Goal: Information Seeking & Learning: Find specific fact

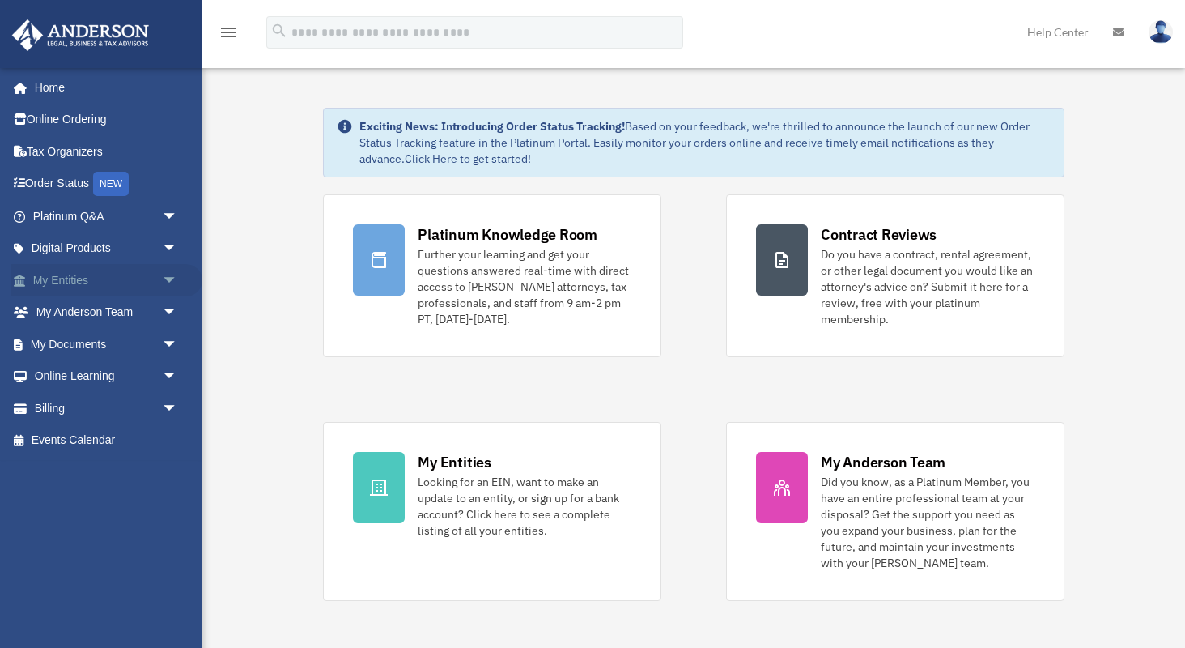
click at [165, 278] on span "arrow_drop_down" at bounding box center [178, 280] width 32 height 33
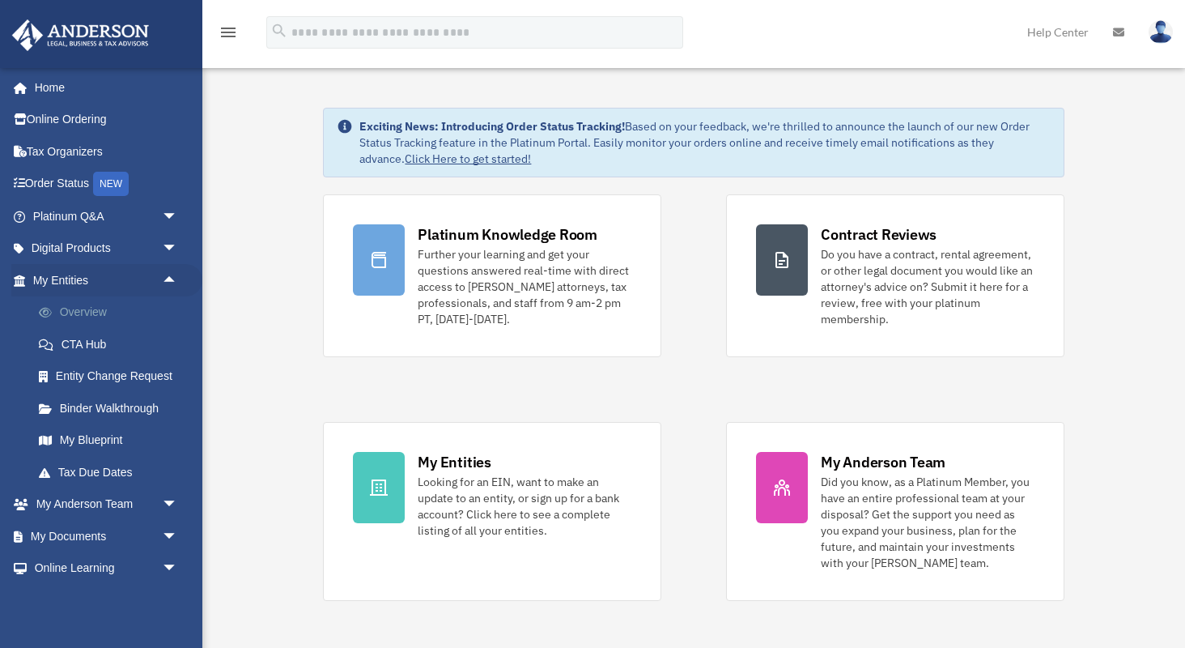
click at [121, 312] on link "Overview" at bounding box center [113, 312] width 180 height 32
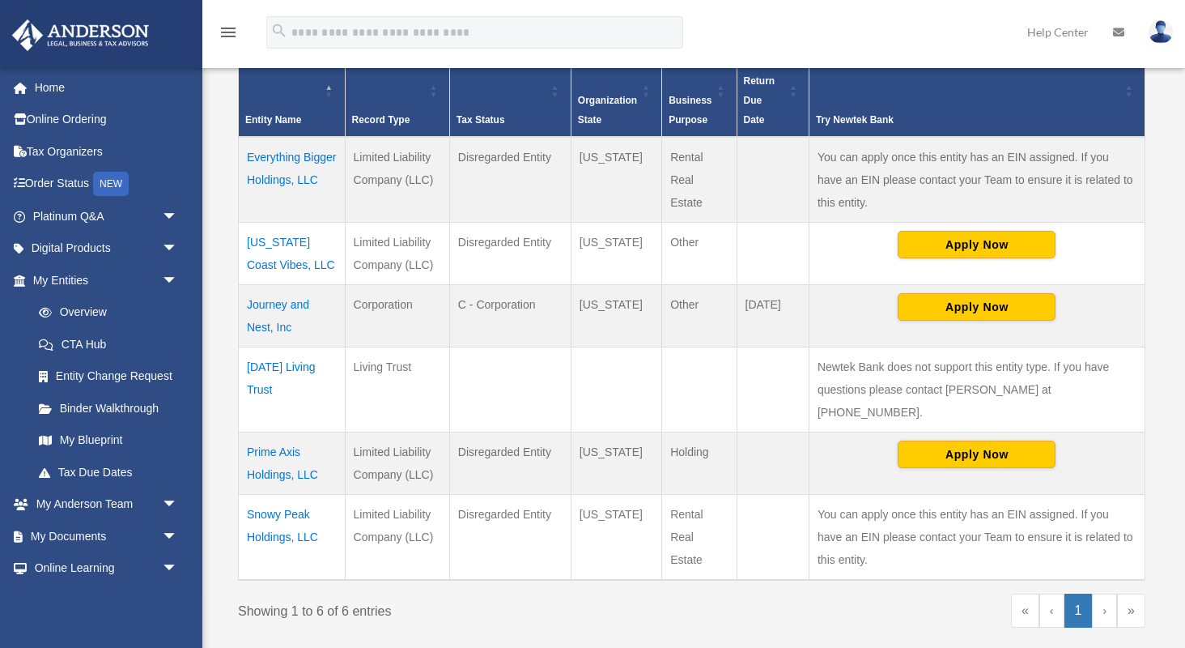
scroll to position [372, 0]
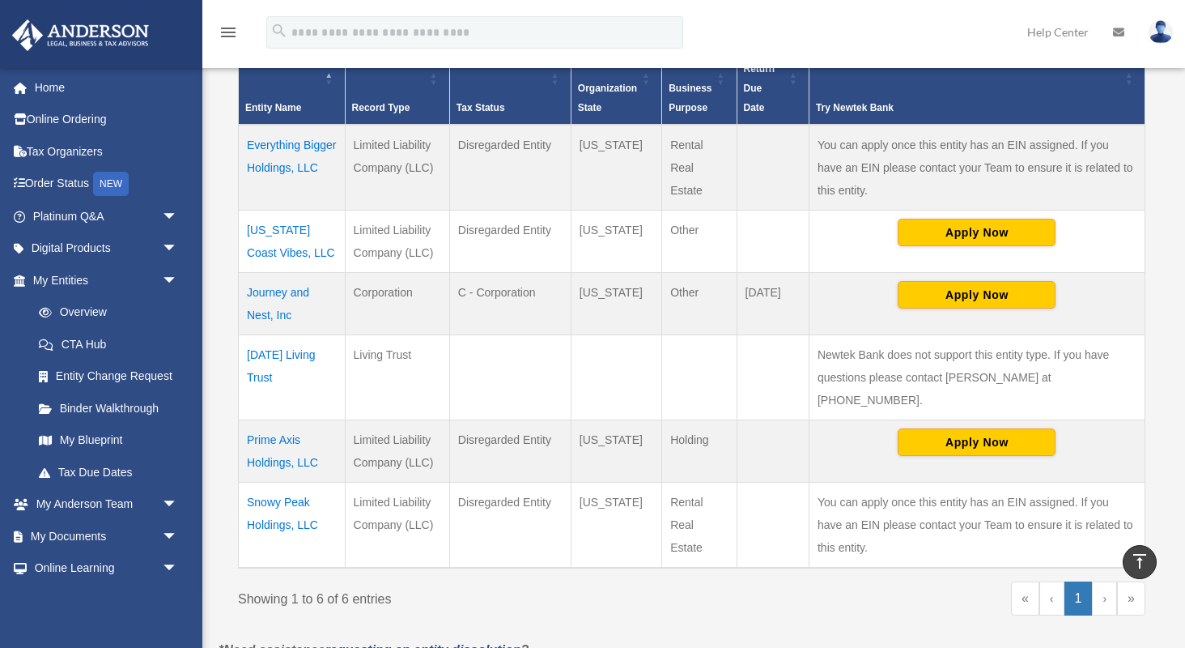
click at [272, 289] on td "Journey and Nest, Inc" at bounding box center [292, 303] width 107 height 62
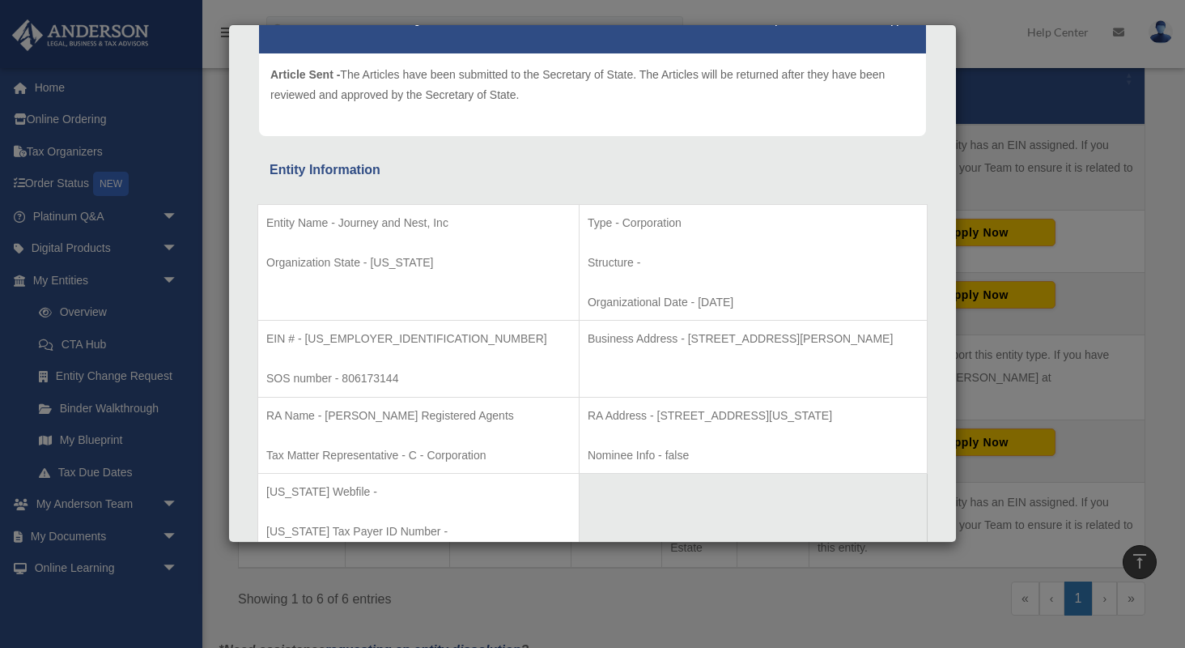
scroll to position [173, 0]
drag, startPoint x: 365, startPoint y: 336, endPoint x: 305, endPoint y: 338, distance: 59.9
click at [305, 338] on p "EIN # - 39-3805461" at bounding box center [418, 340] width 304 height 20
copy p "39-3805461"
drag, startPoint x: 886, startPoint y: 338, endPoint x: 631, endPoint y: 334, distance: 255.0
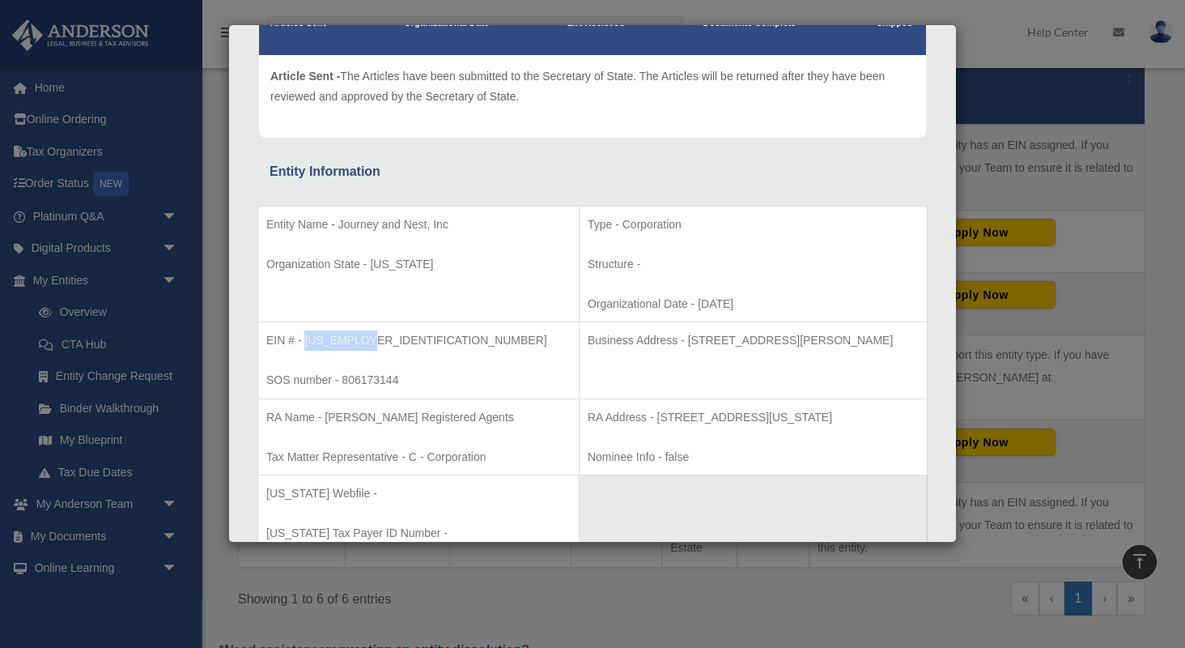
click at [631, 334] on p "Business Address - 3225 McLeod Dr, Suite 100, Las Vegas, NV 89121" at bounding box center [753, 340] width 331 height 20
copy p "3225 McLeod Dr, Suite 100, Las Vegas, NV 89121"
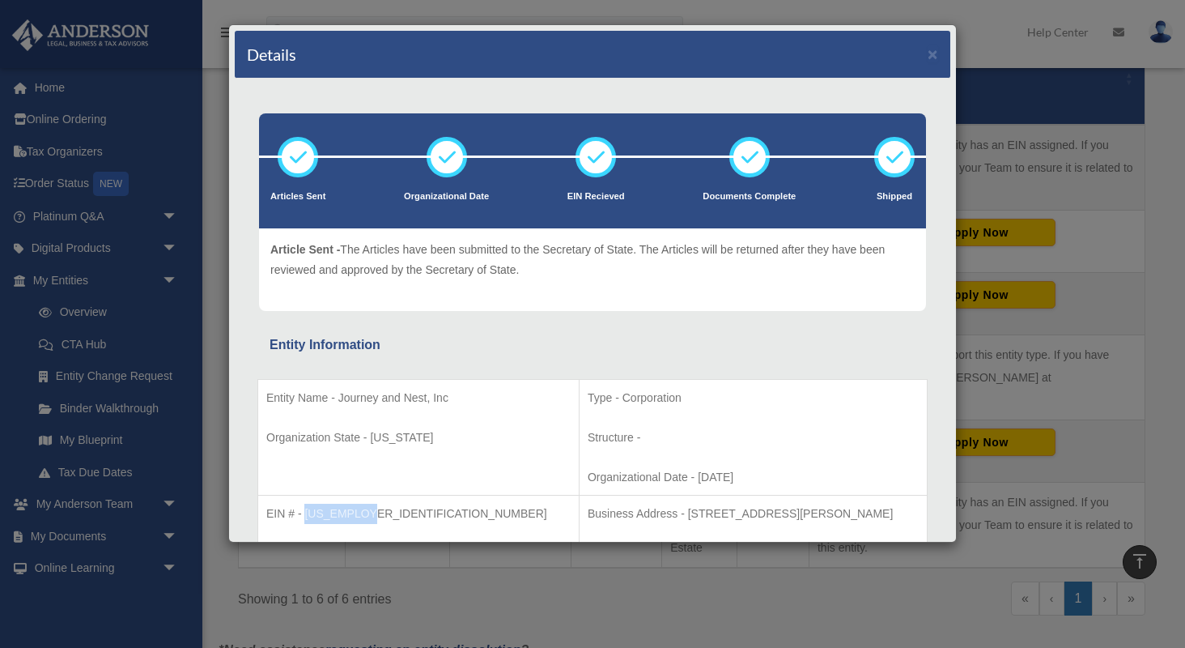
scroll to position [0, 0]
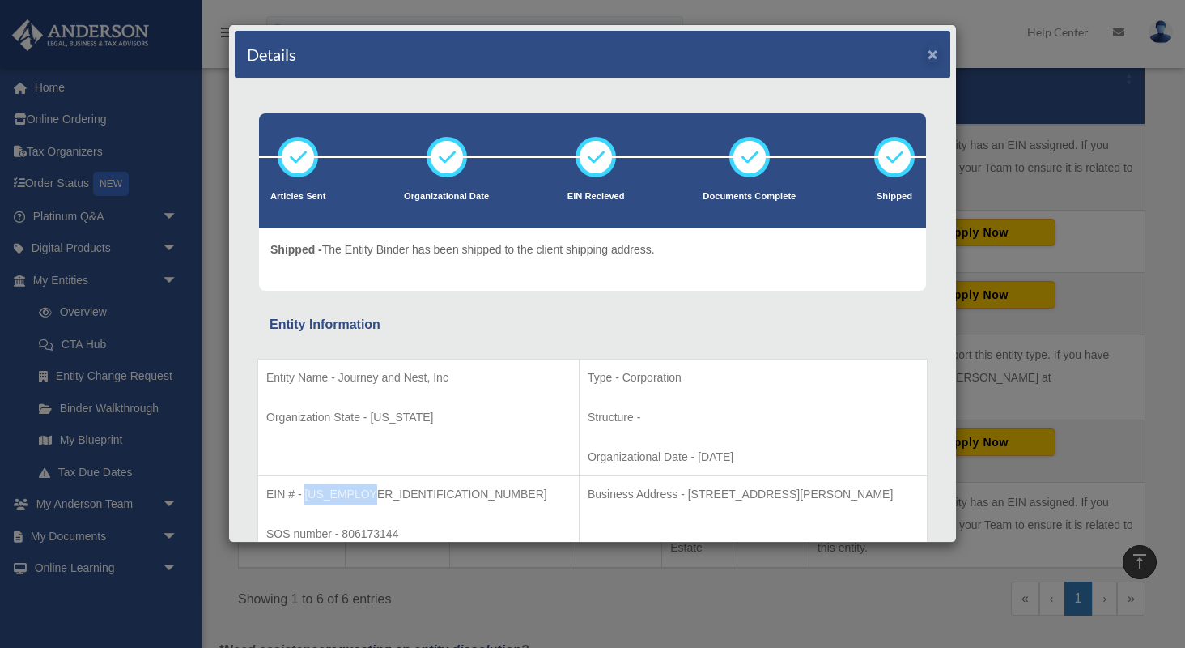
click at [932, 56] on button "×" at bounding box center [933, 53] width 11 height 17
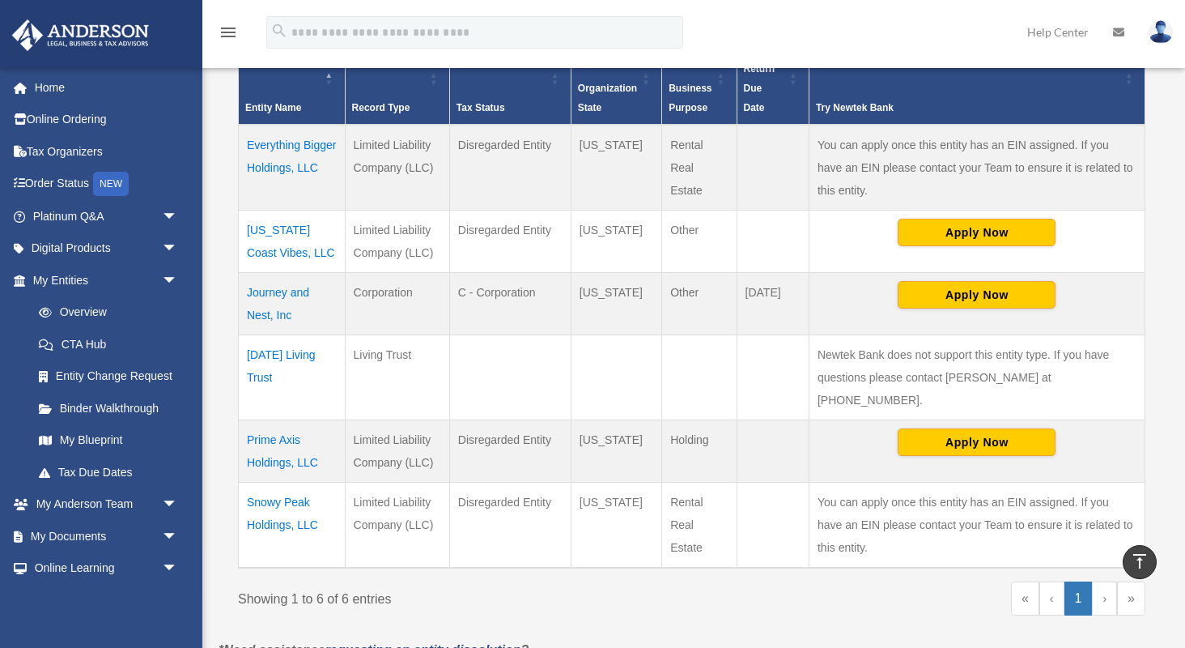
click at [265, 419] on td "Prime Axis Holdings, LLC" at bounding box center [292, 450] width 107 height 62
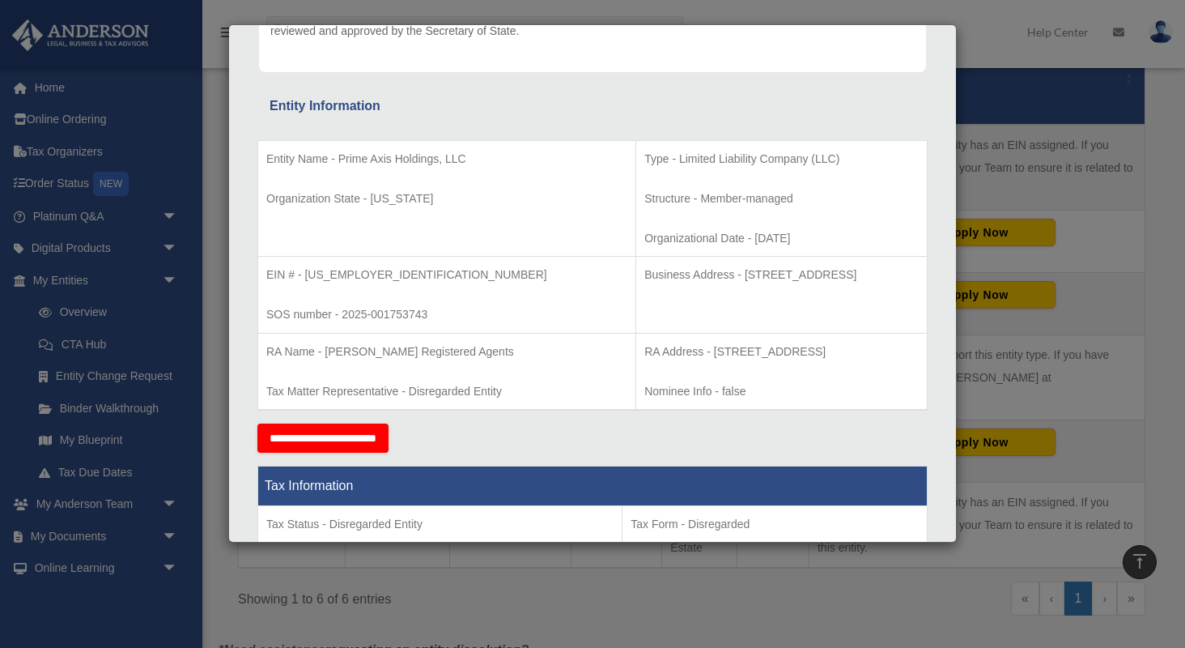
scroll to position [258, 0]
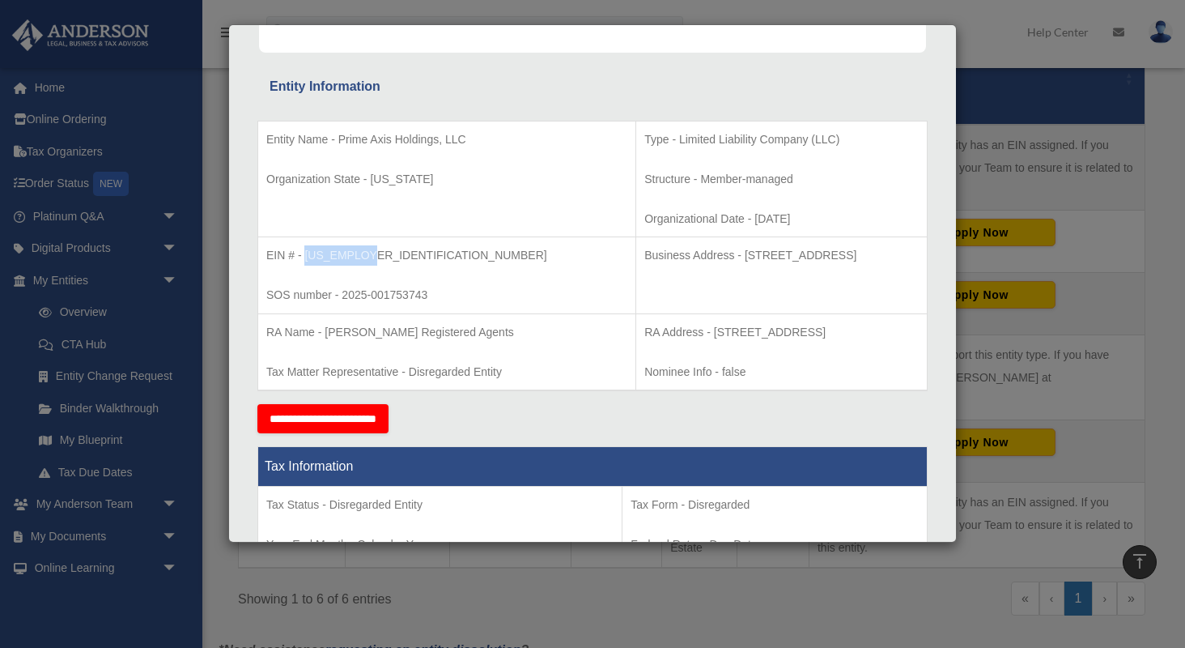
drag, startPoint x: 369, startPoint y: 253, endPoint x: 304, endPoint y: 254, distance: 64.8
click at [304, 254] on p "EIN # - 39-3984683" at bounding box center [446, 255] width 361 height 20
copy p "39-3984683"
drag, startPoint x: 433, startPoint y: 293, endPoint x: 344, endPoint y: 294, distance: 89.0
click at [344, 294] on p "SOS number - 2025-001753743" at bounding box center [446, 295] width 361 height 20
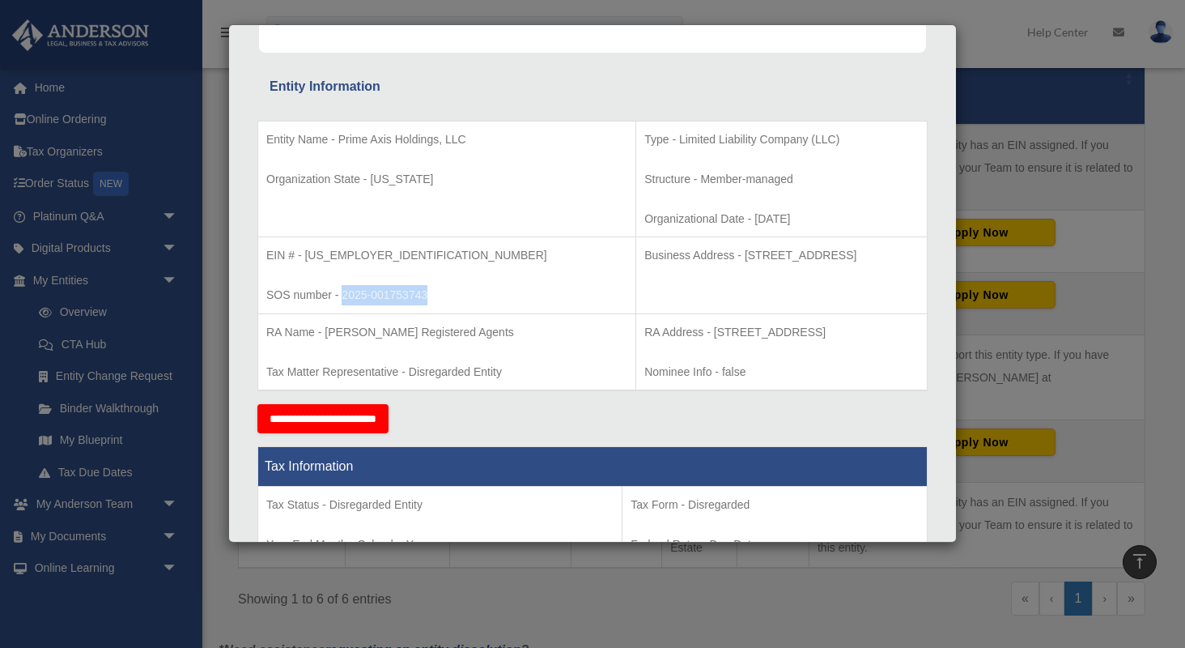
copy p "2025-001753743"
drag, startPoint x: 852, startPoint y: 255, endPoint x: 643, endPoint y: 255, distance: 209.6
click at [644, 255] on p "Business Address - 1718 Capitol Ave., Cheyenne, WY 82001" at bounding box center [781, 255] width 274 height 20
copy p "1718 Capitol Ave., Cheyenne, WY 82001"
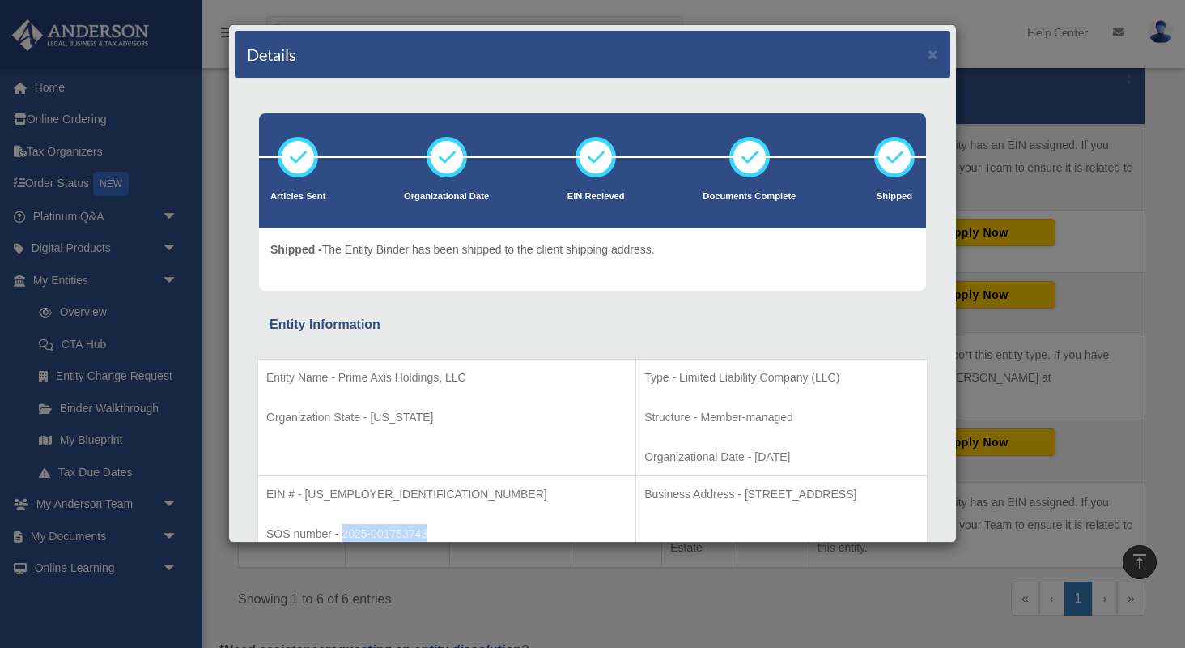
scroll to position [0, 0]
click at [934, 58] on button "×" at bounding box center [933, 53] width 11 height 17
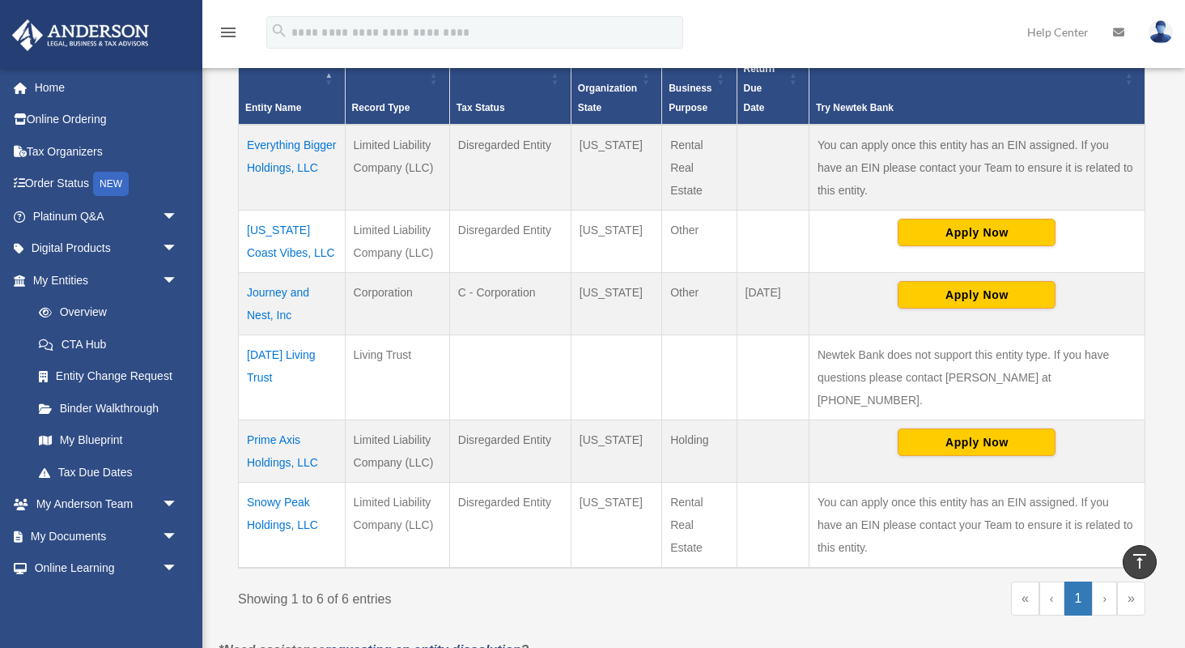
click at [265, 304] on td "Journey and Nest, Inc" at bounding box center [292, 303] width 107 height 62
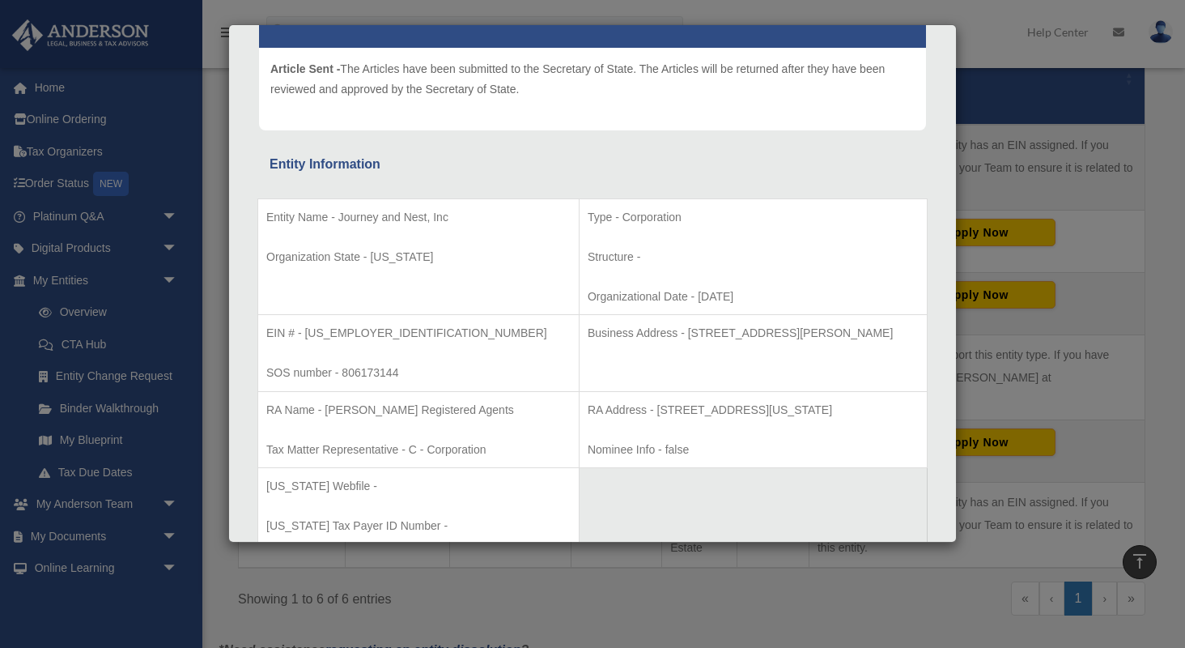
scroll to position [192, 0]
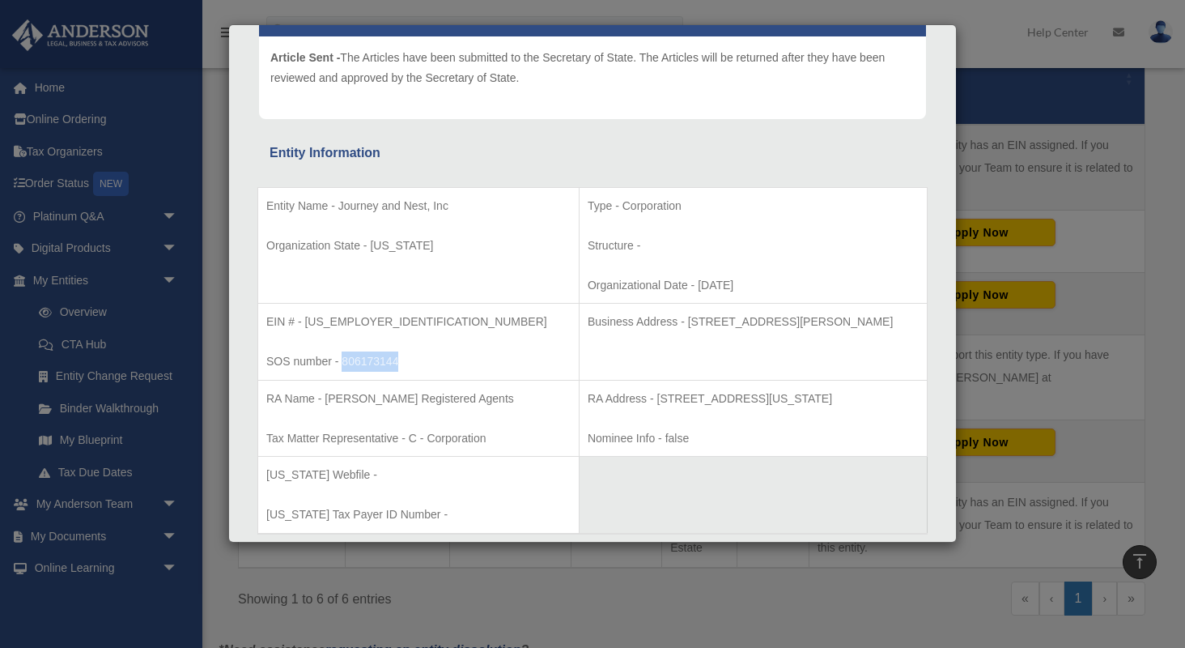
drag, startPoint x: 401, startPoint y: 356, endPoint x: 343, endPoint y: 359, distance: 57.6
click at [343, 359] on p "SOS number - 806173144" at bounding box center [418, 361] width 304 height 20
copy p "806173144"
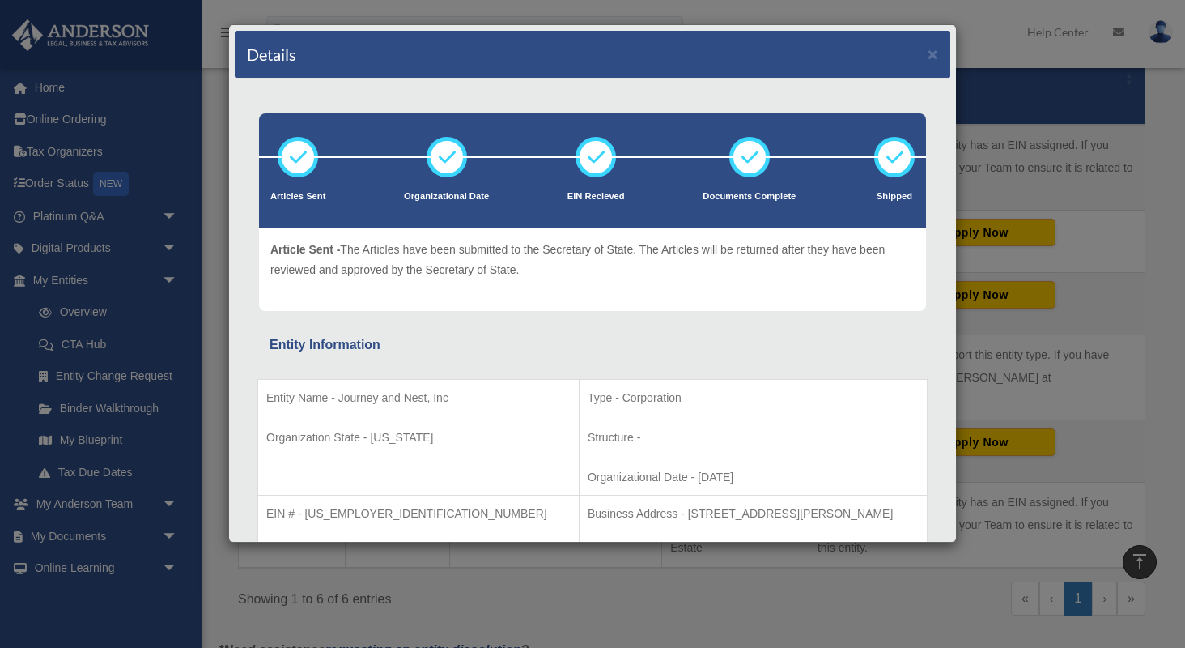
scroll to position [0, 0]
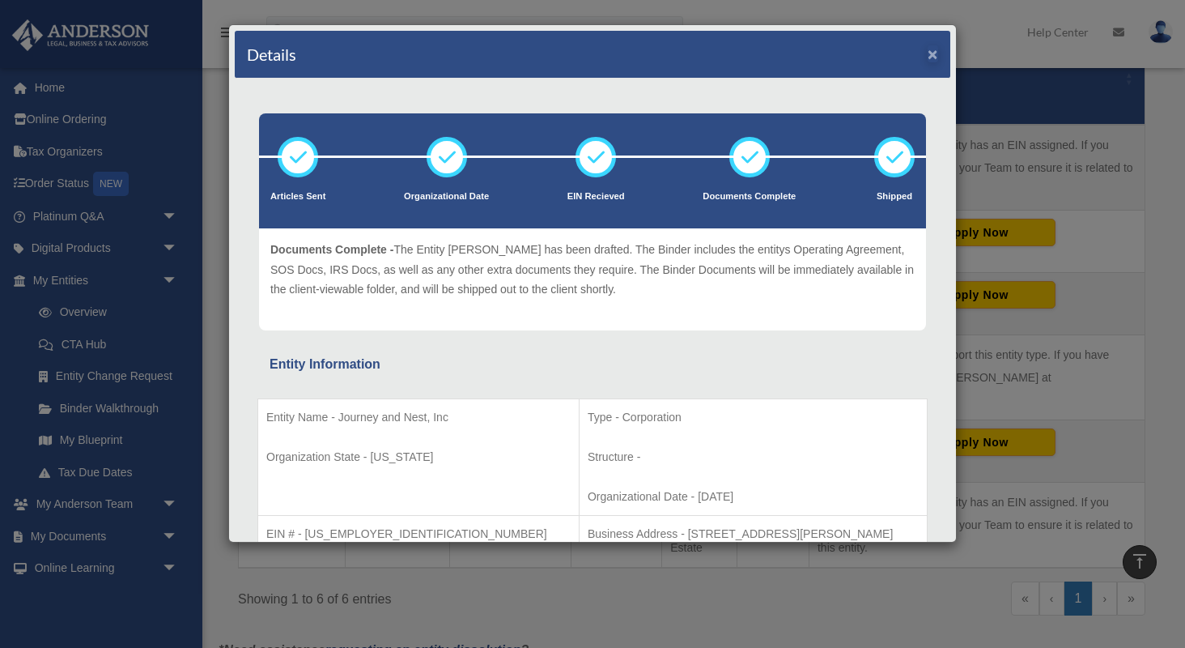
click at [932, 55] on button "×" at bounding box center [933, 53] width 11 height 17
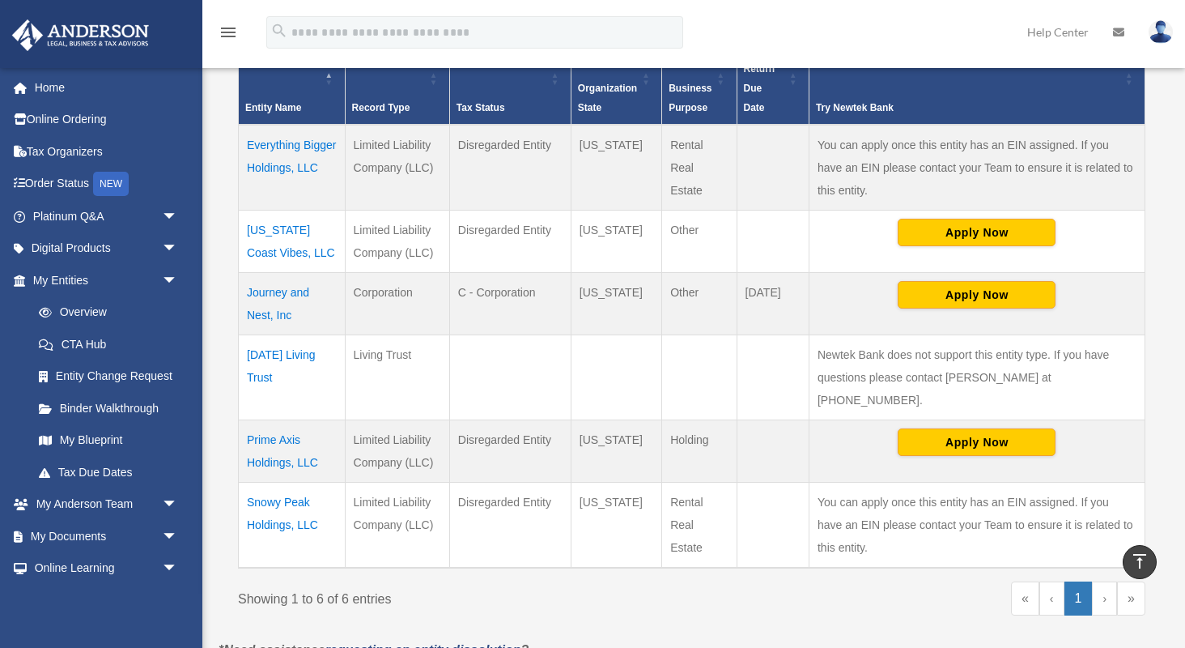
click at [270, 482] on td "Snowy Peak Holdings, LLC" at bounding box center [292, 525] width 107 height 86
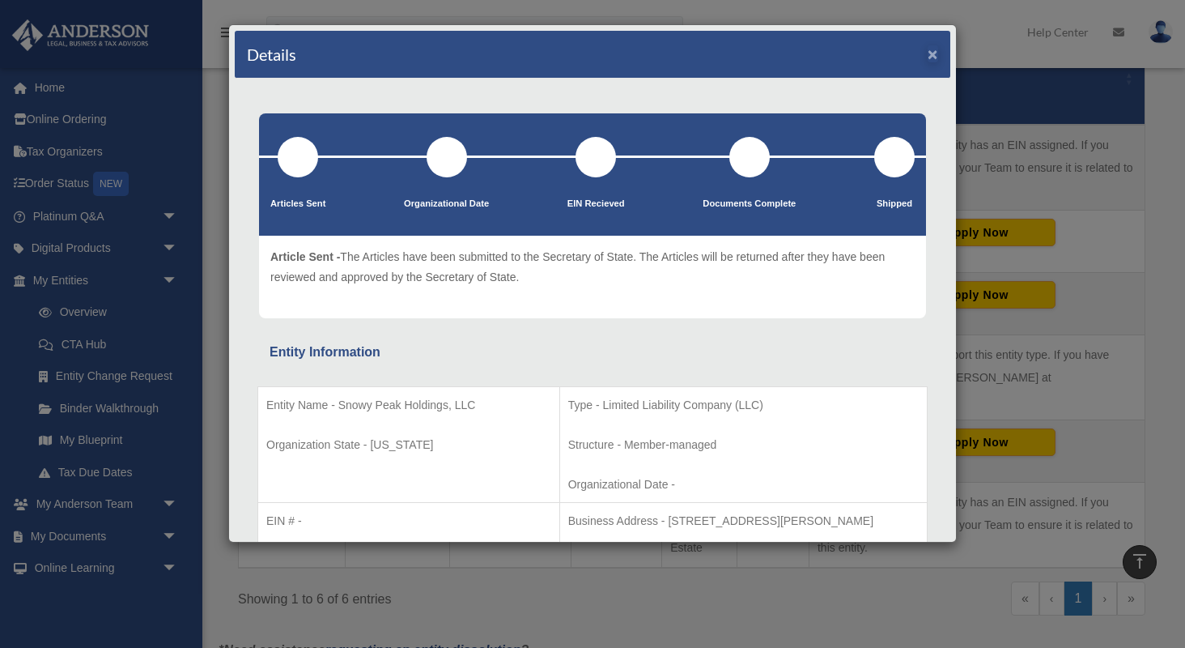
click at [932, 58] on button "×" at bounding box center [933, 53] width 11 height 17
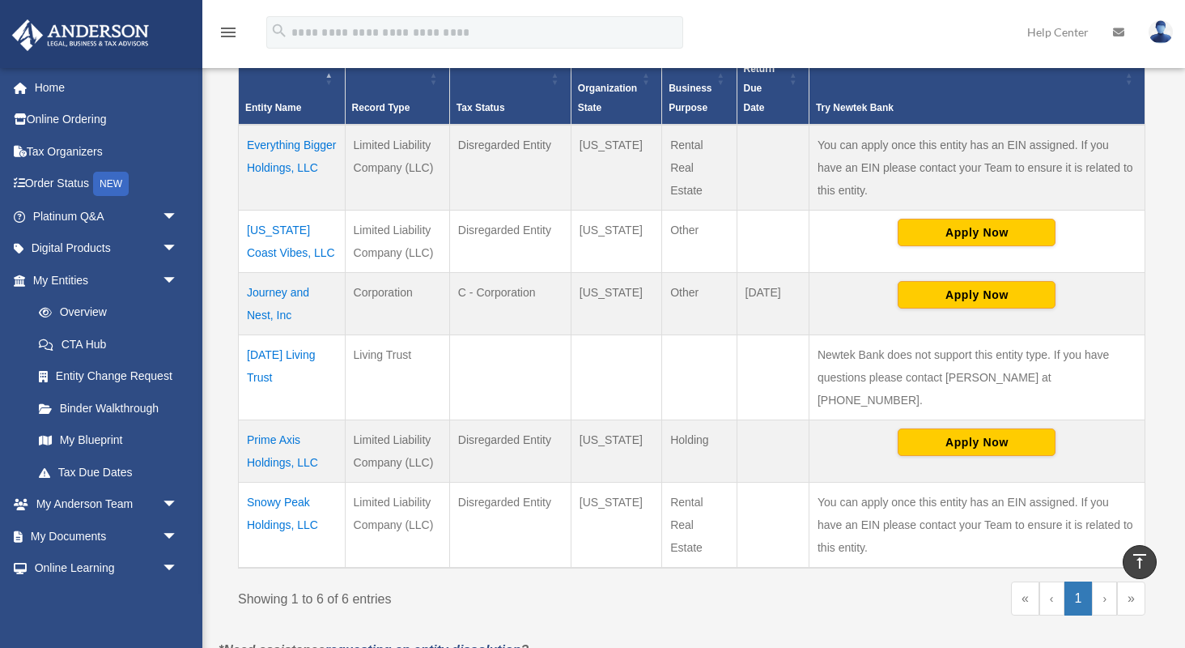
click at [261, 226] on td "Florida Coast Vibes, LLC" at bounding box center [292, 241] width 107 height 62
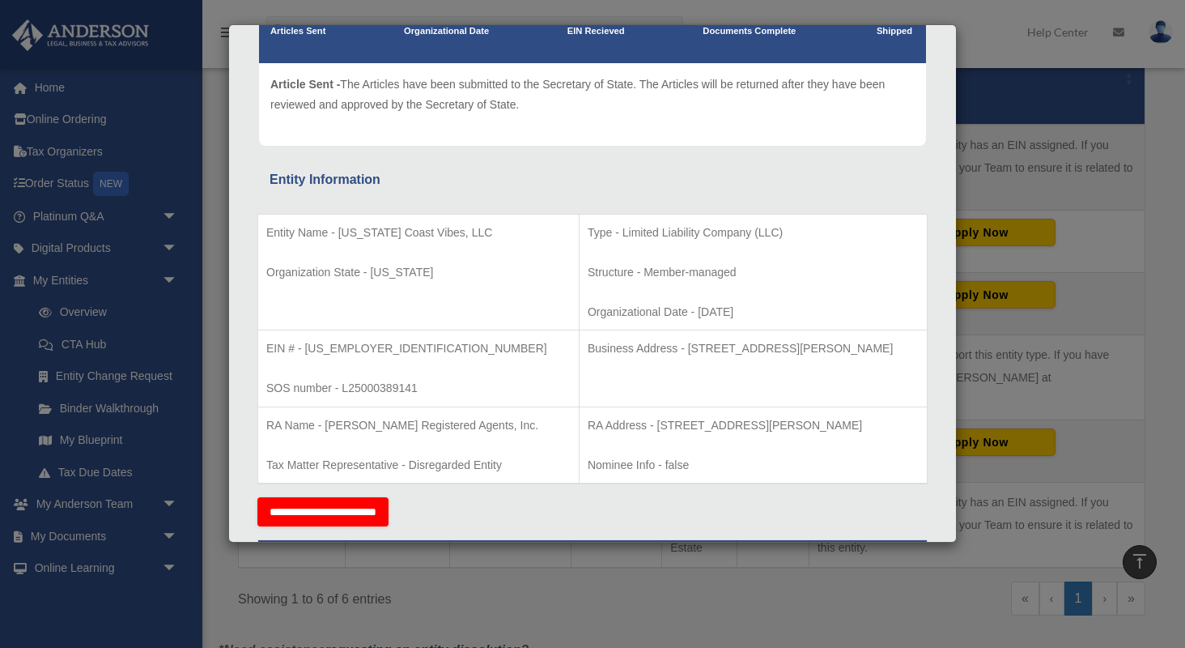
scroll to position [166, 0]
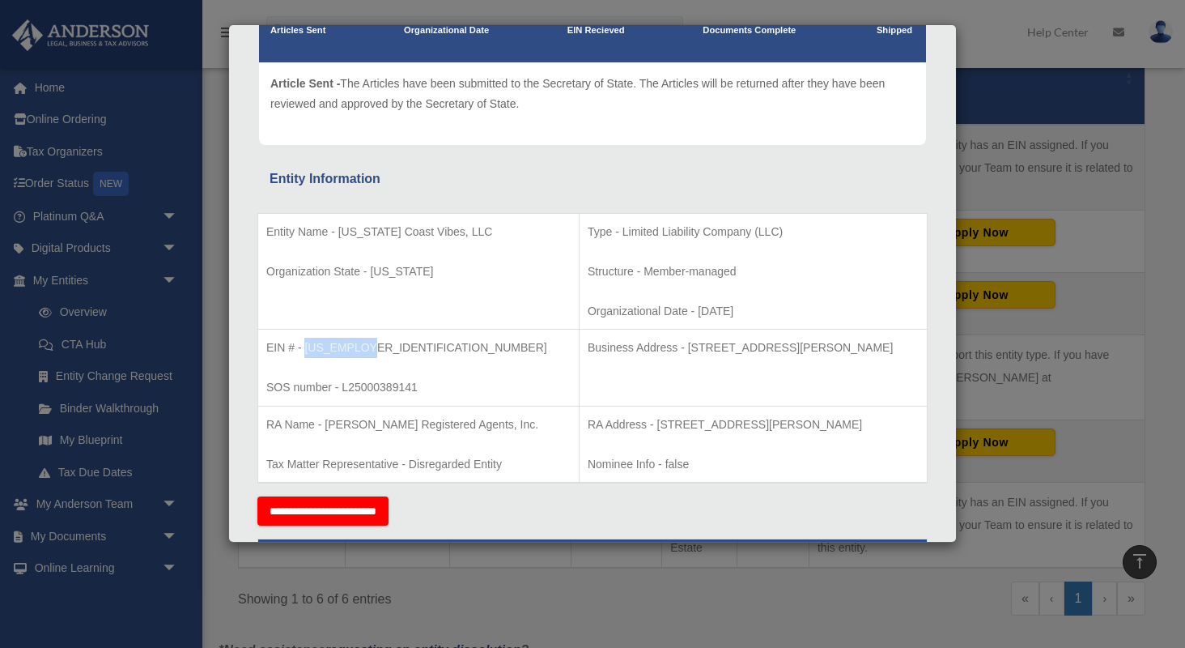
drag, startPoint x: 366, startPoint y: 344, endPoint x: 306, endPoint y: 345, distance: 59.9
click at [306, 345] on p "EIN # - 39-3919002" at bounding box center [418, 348] width 304 height 20
copy p "39-3919002"
drag, startPoint x: 422, startPoint y: 383, endPoint x: 343, endPoint y: 384, distance: 78.5
click at [343, 384] on p "SOS number - L25000389141" at bounding box center [418, 387] width 304 height 20
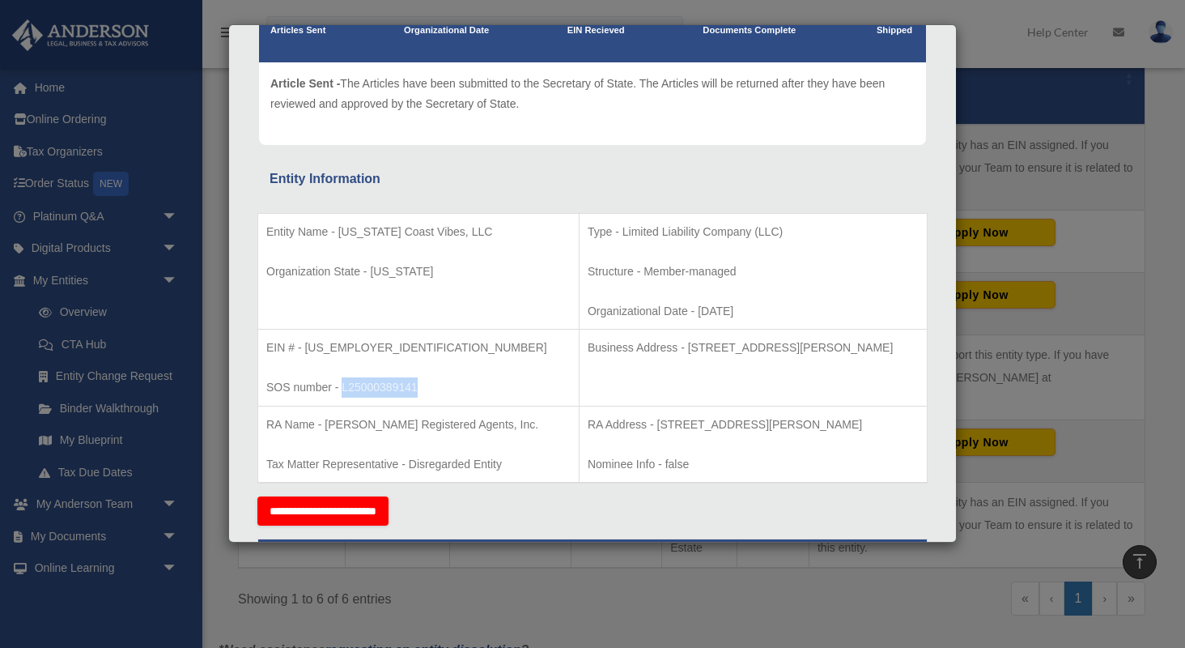
copy p "L25000389141"
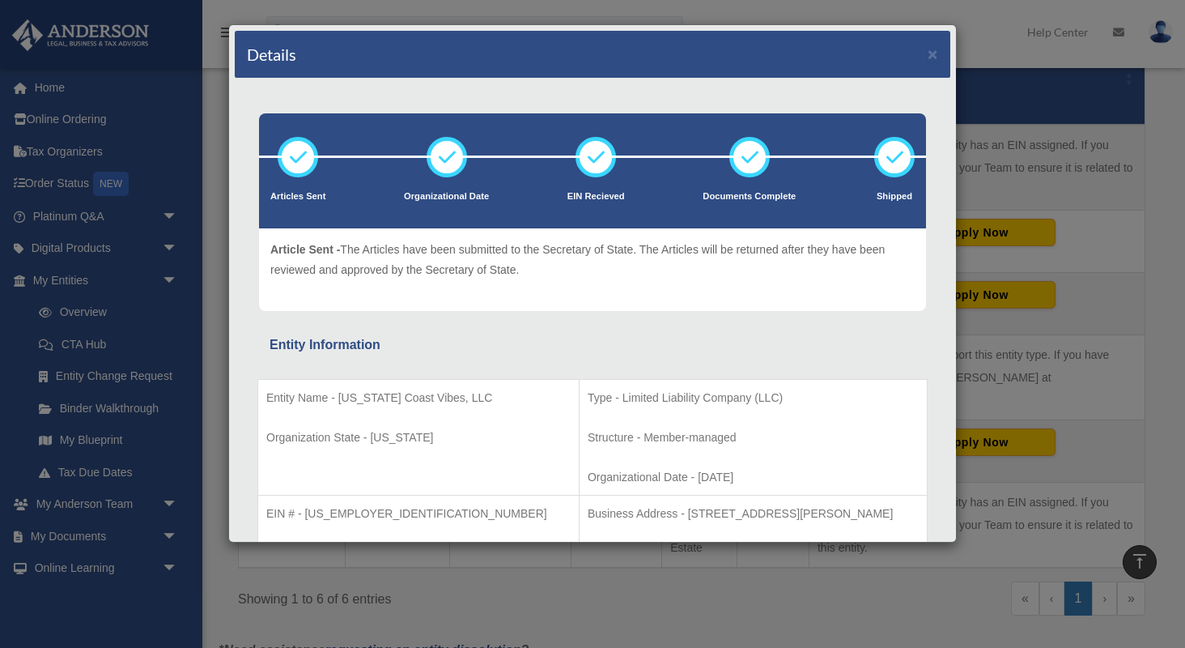
scroll to position [0, 0]
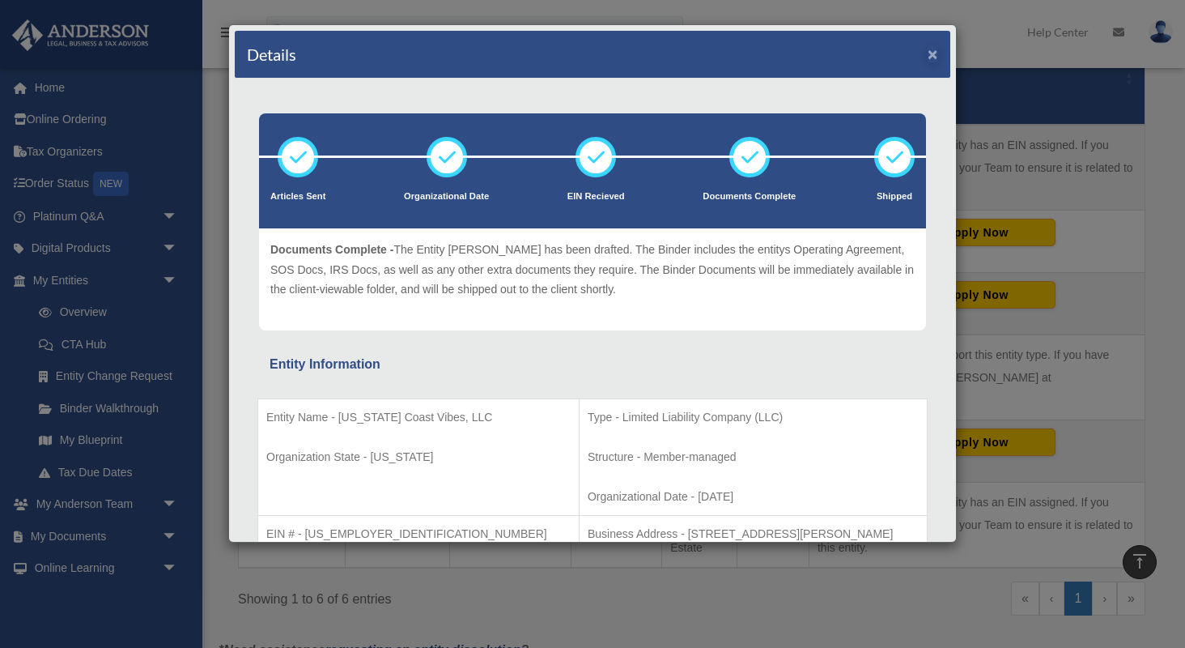
click at [931, 53] on button "×" at bounding box center [933, 53] width 11 height 17
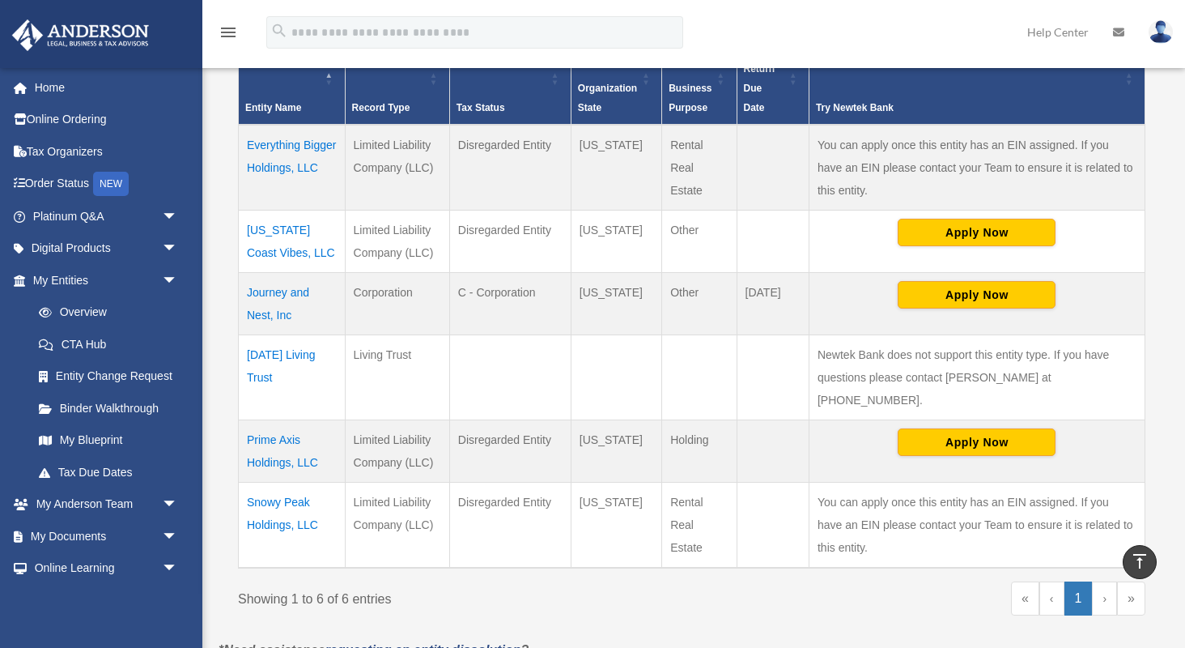
click at [267, 142] on td "Everything Bigger Holdings, LLC" at bounding box center [292, 168] width 107 height 86
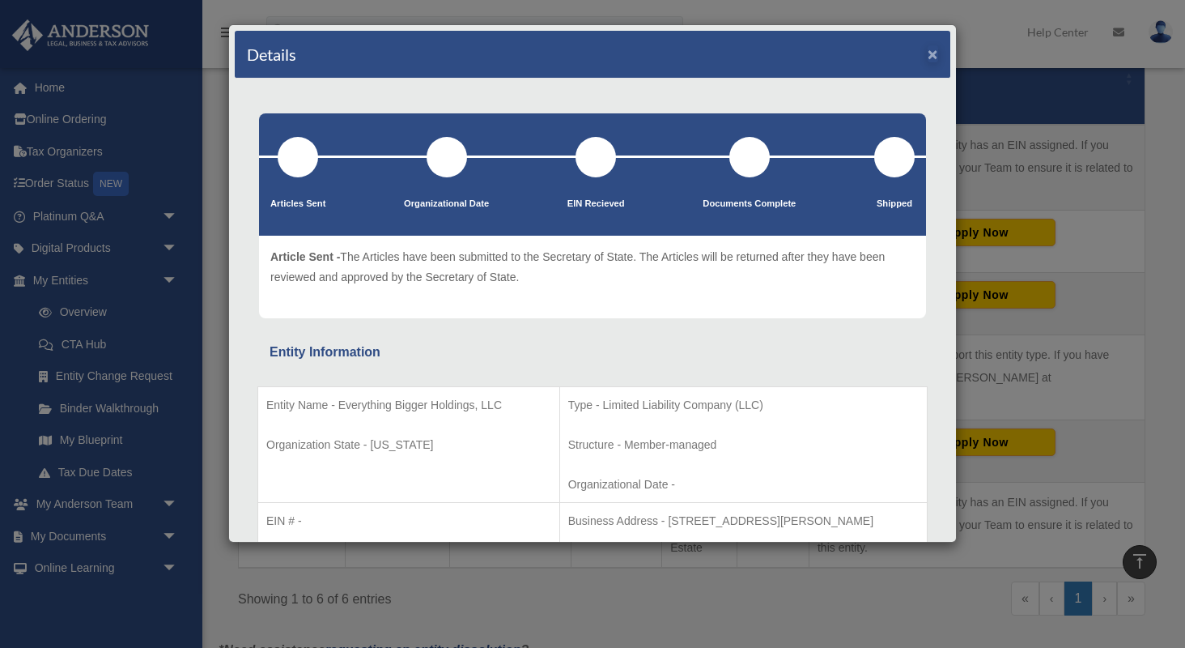
click at [934, 54] on button "×" at bounding box center [933, 53] width 11 height 17
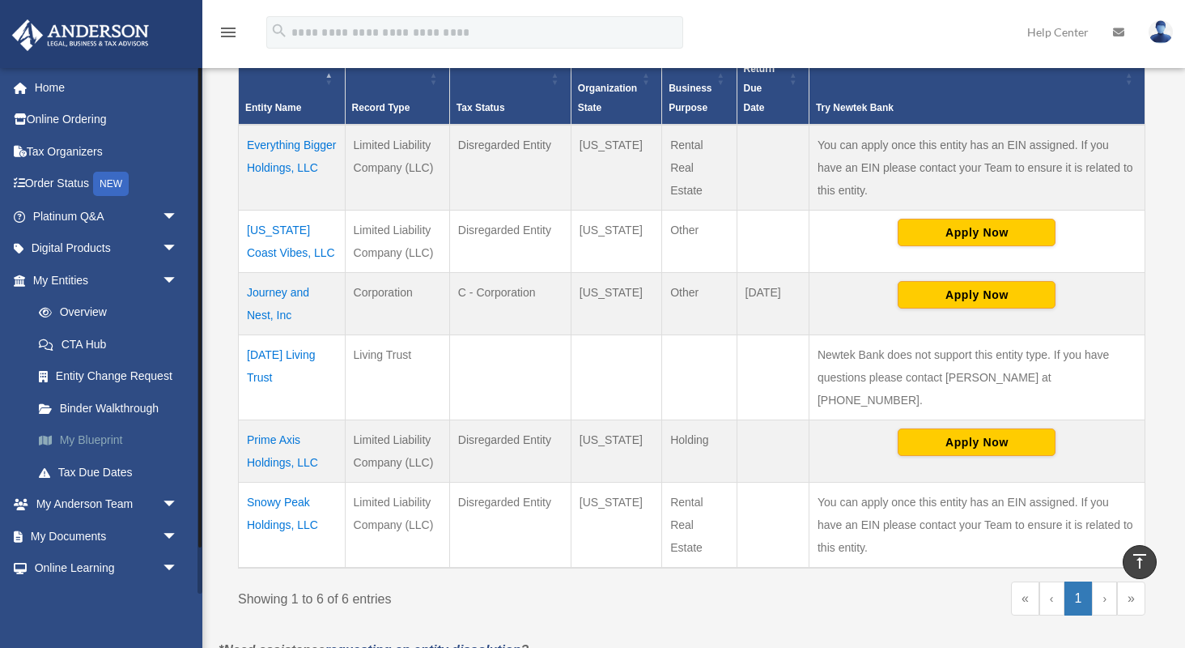
click at [108, 436] on link "My Blueprint" at bounding box center [113, 440] width 180 height 32
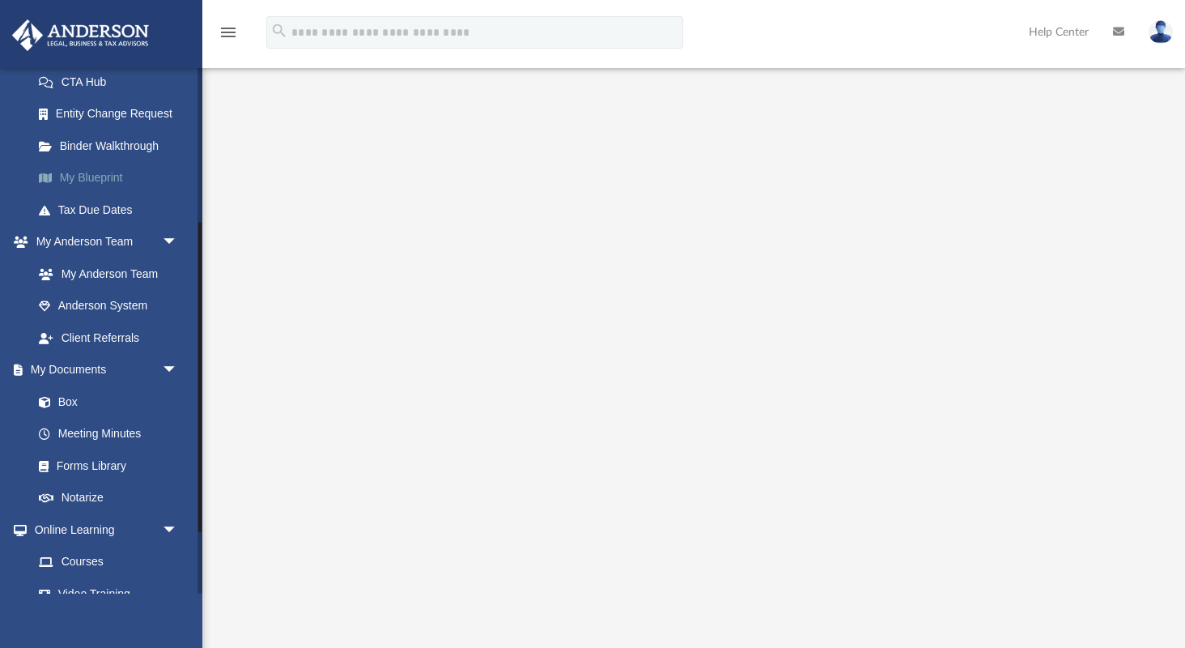
scroll to position [263, 0]
click at [70, 388] on link "Box" at bounding box center [113, 400] width 180 height 32
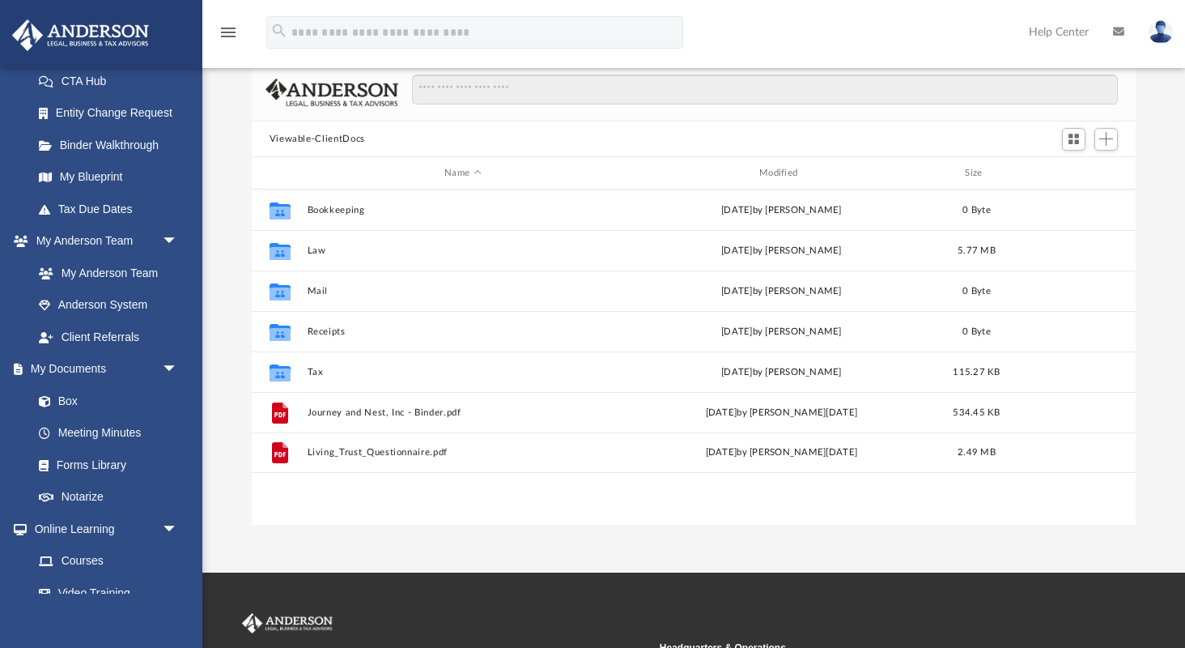
scroll to position [107, 0]
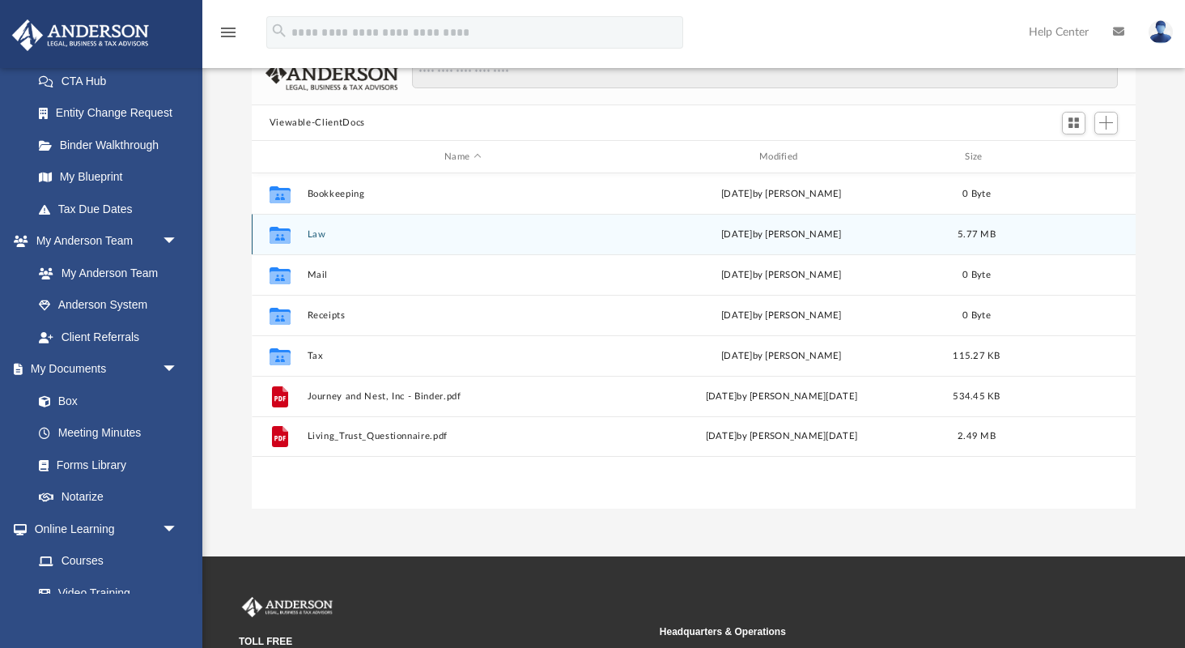
click at [320, 236] on button "Law" at bounding box center [463, 234] width 312 height 11
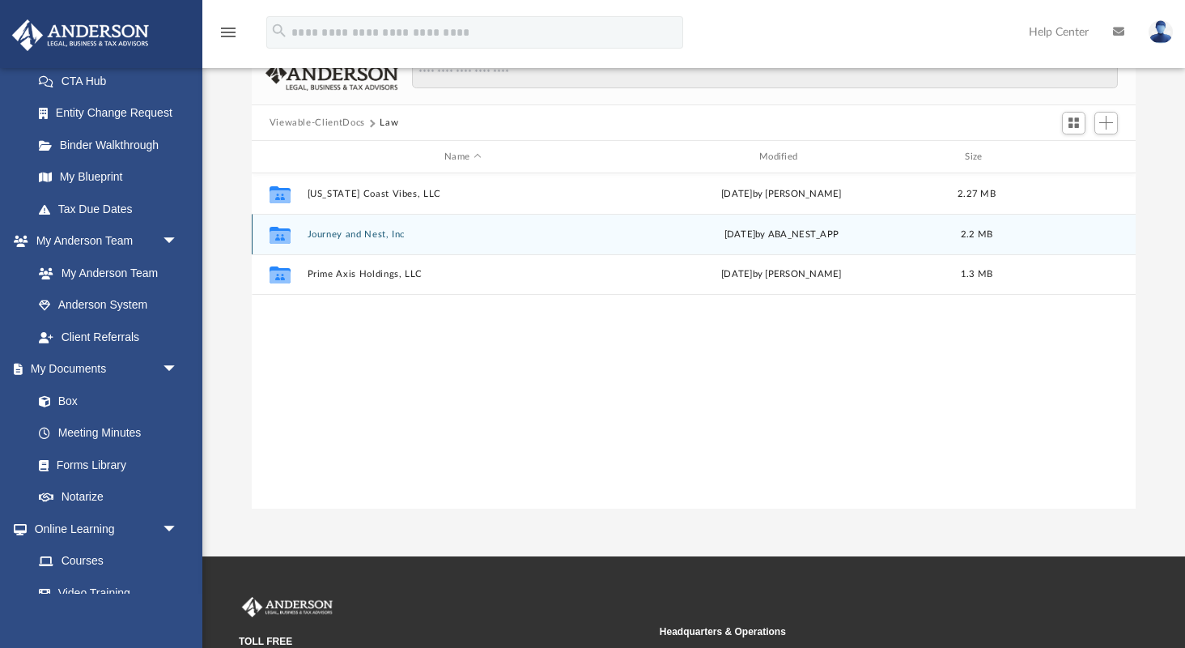
click at [357, 235] on button "Journey and Nest, Inc" at bounding box center [463, 234] width 312 height 11
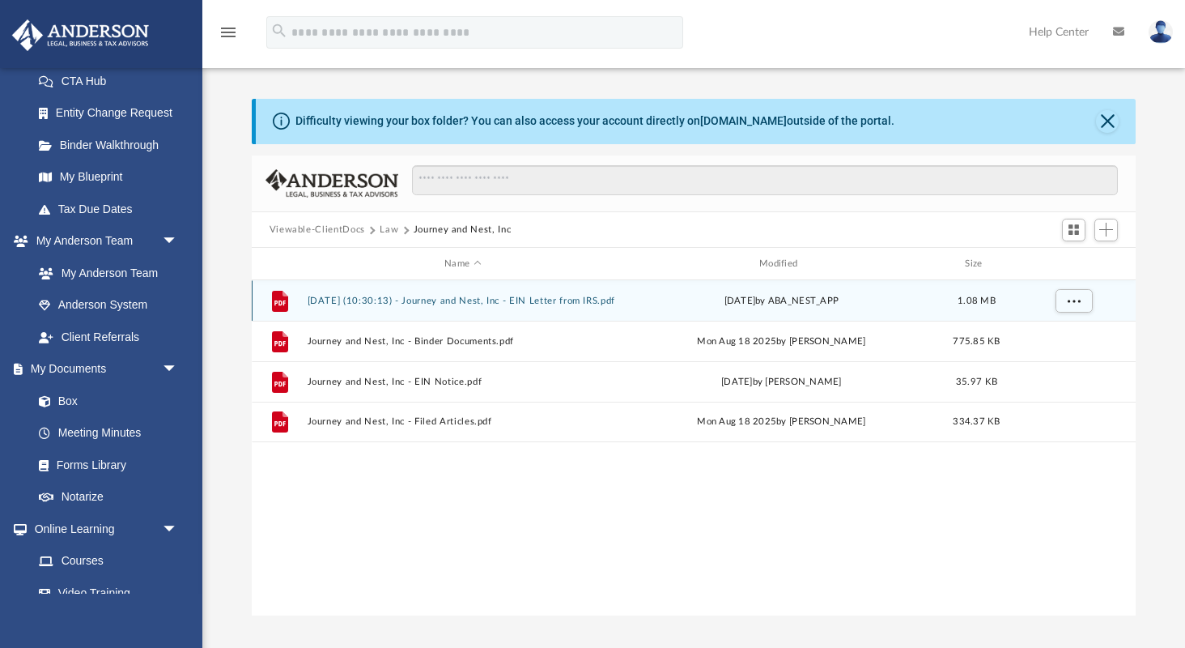
scroll to position [0, 0]
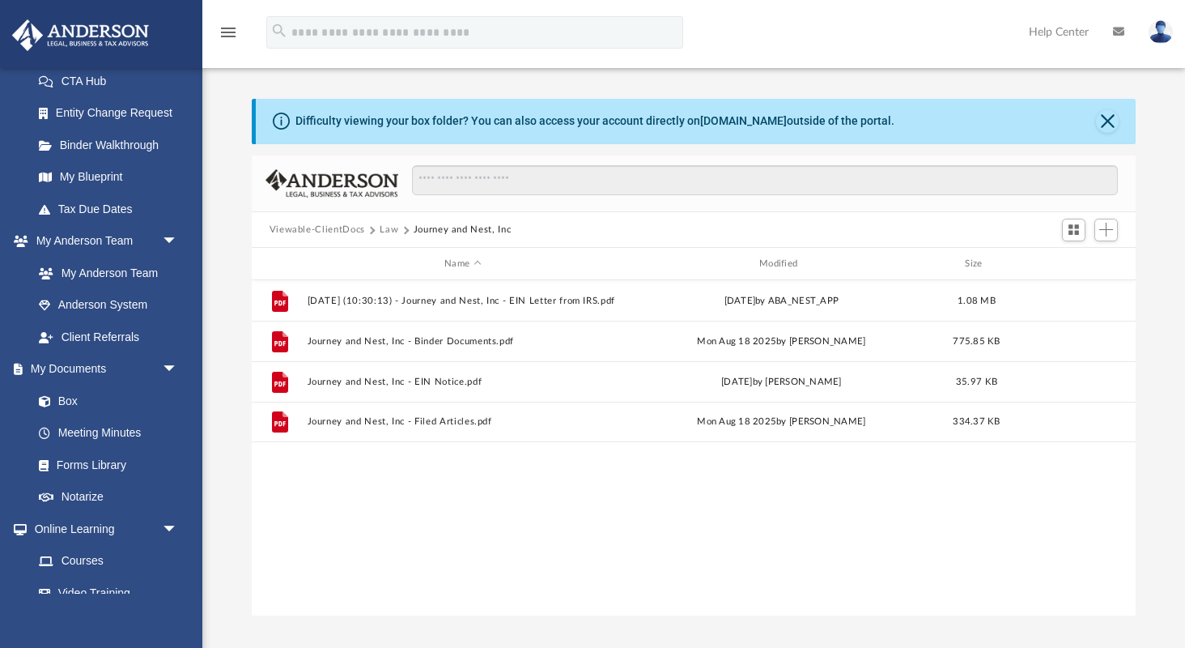
click at [309, 227] on button "Viewable-ClientDocs" at bounding box center [318, 230] width 96 height 15
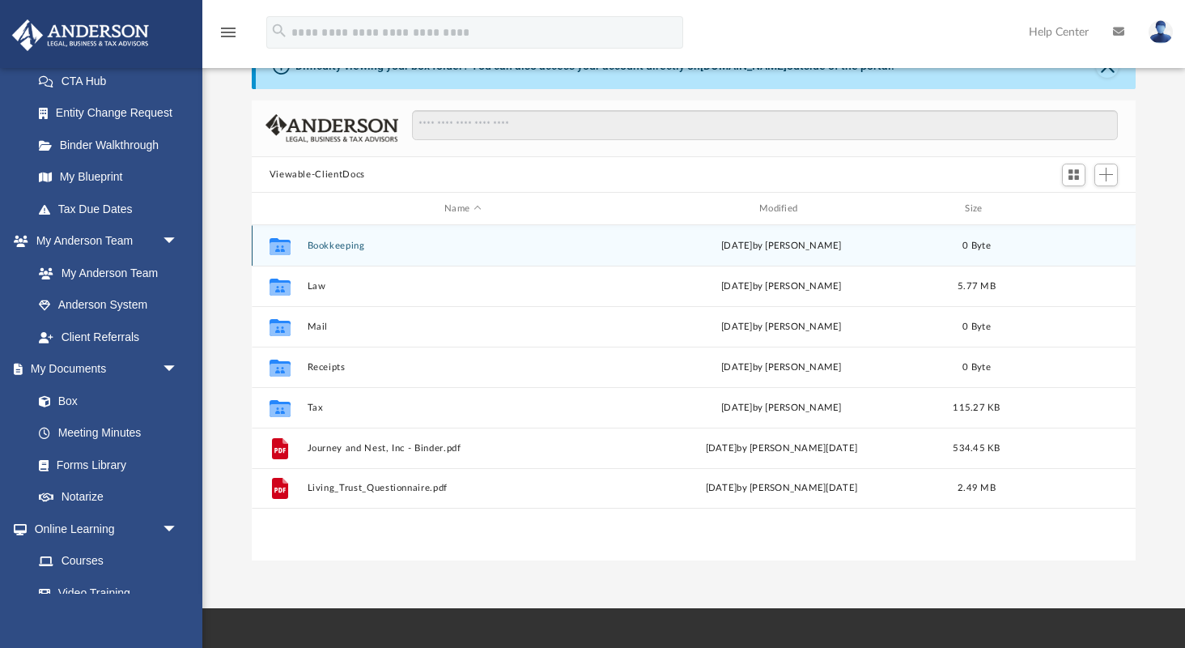
scroll to position [57, 0]
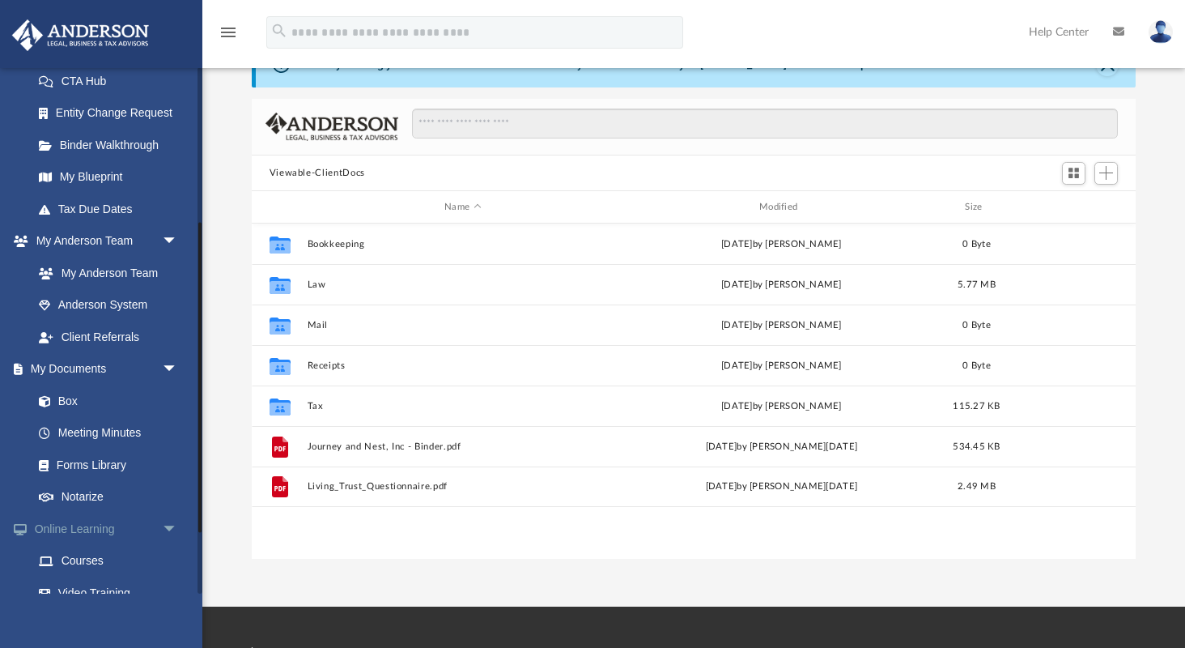
click at [173, 515] on span "arrow_drop_down" at bounding box center [178, 528] width 32 height 33
click at [168, 550] on span "arrow_drop_down" at bounding box center [178, 561] width 32 height 33
click at [168, 550] on span "arrow_drop_up" at bounding box center [178, 561] width 32 height 33
click at [125, 295] on link "Anderson System" at bounding box center [113, 305] width 180 height 32
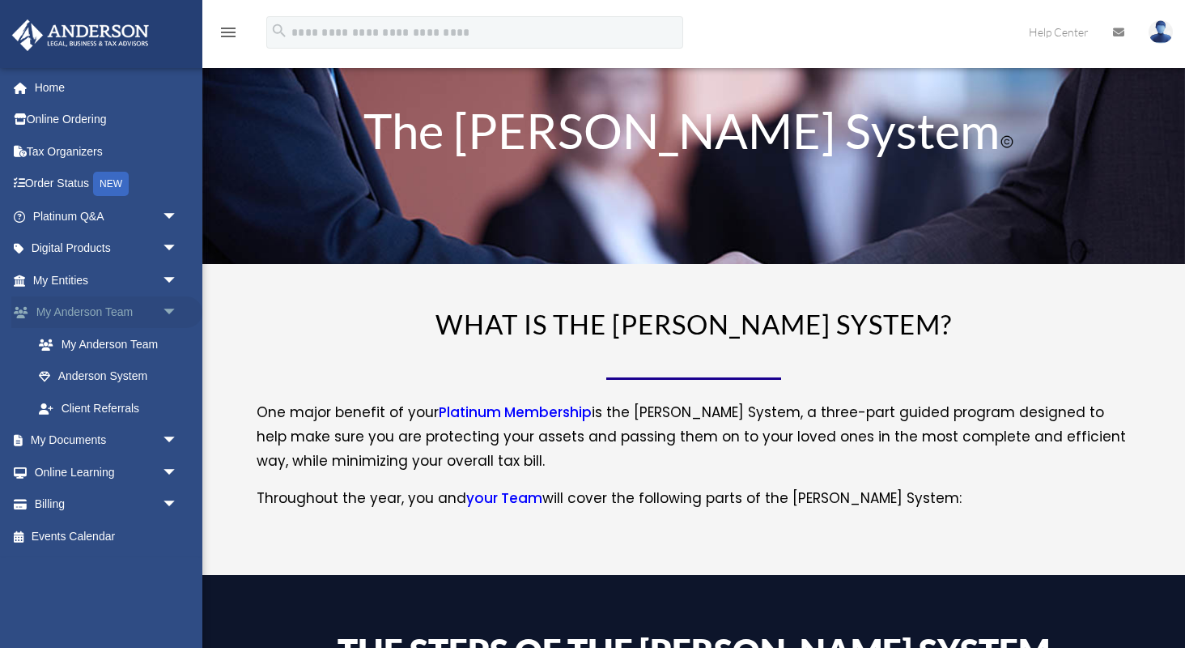
click at [165, 310] on span "arrow_drop_down" at bounding box center [178, 312] width 32 height 33
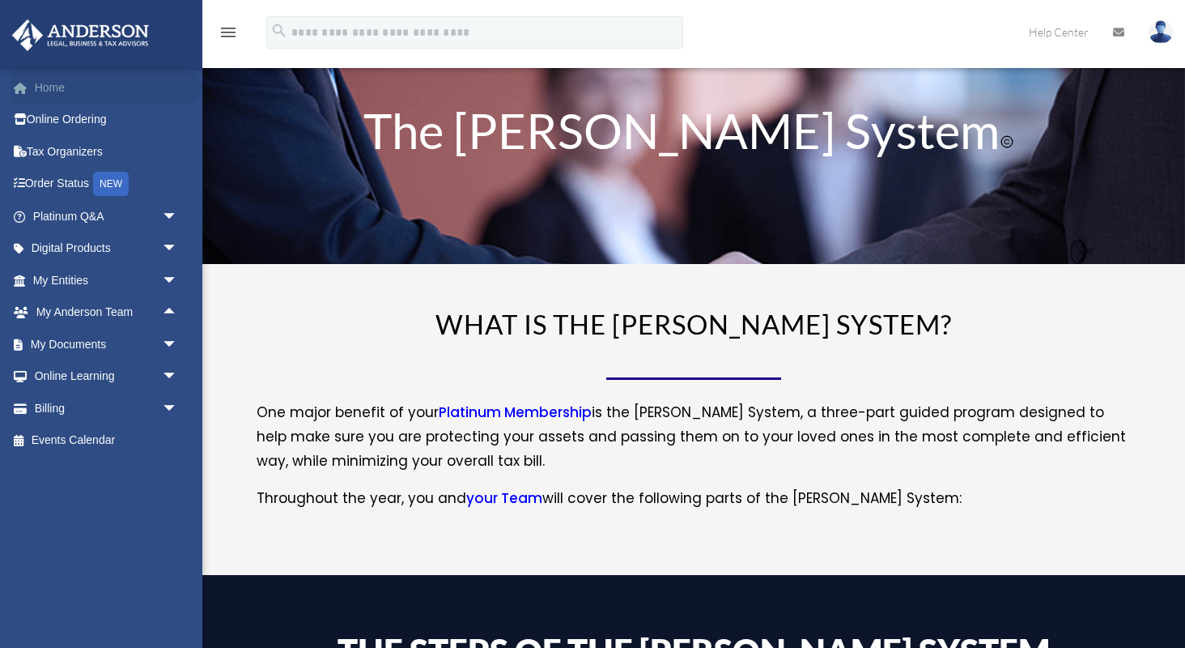
click at [58, 93] on link "Home" at bounding box center [106, 87] width 191 height 32
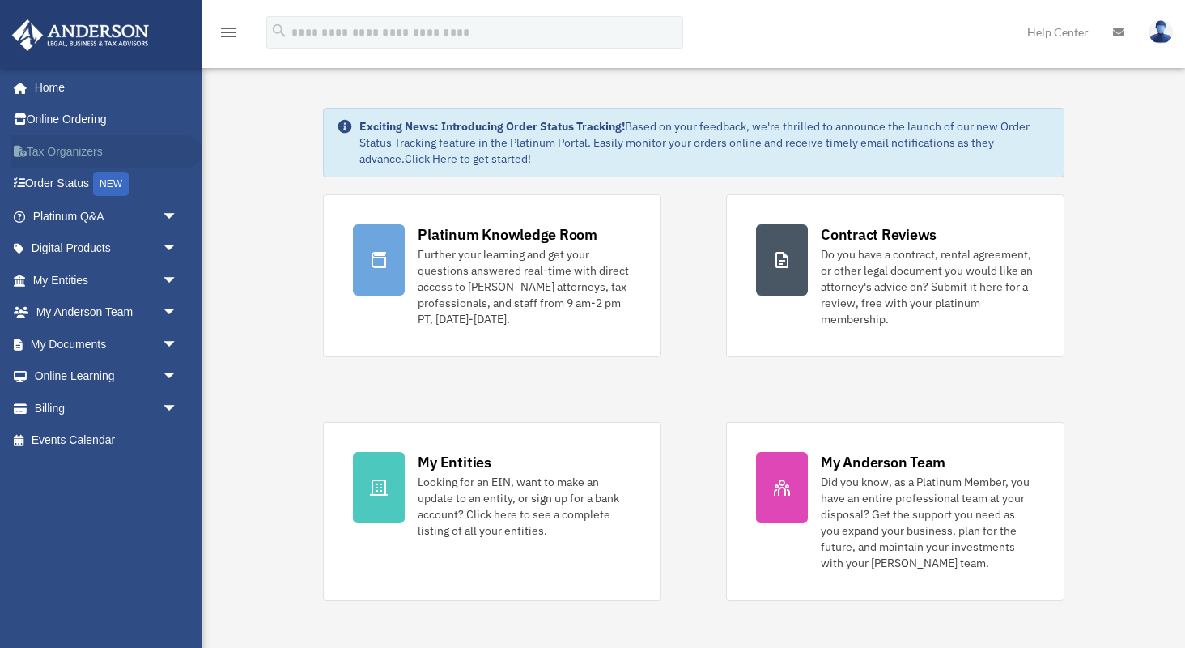
click at [72, 150] on link "Tax Organizers" at bounding box center [106, 151] width 191 height 32
